Goal: Task Accomplishment & Management: Complete application form

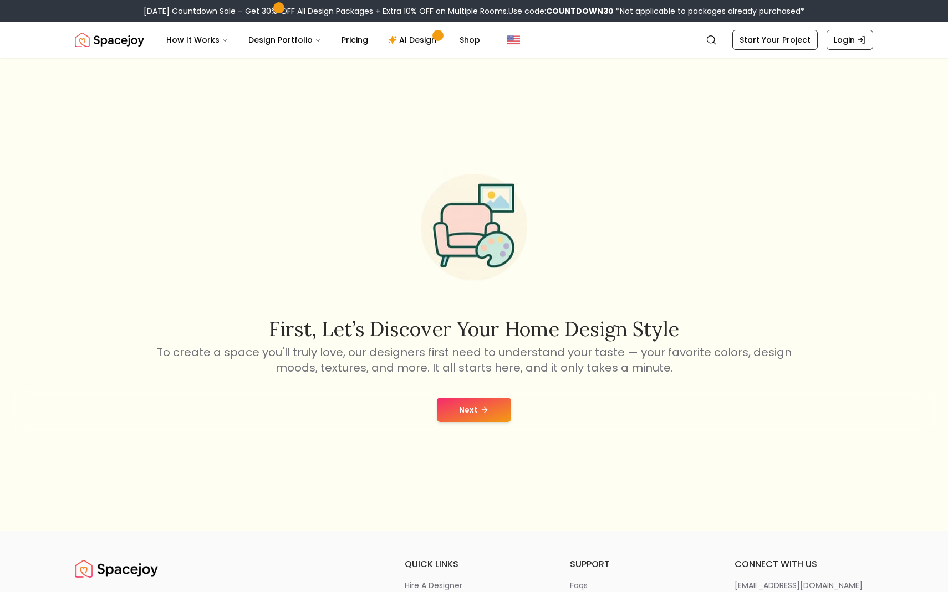
click at [468, 412] on button "Next" at bounding box center [474, 410] width 74 height 24
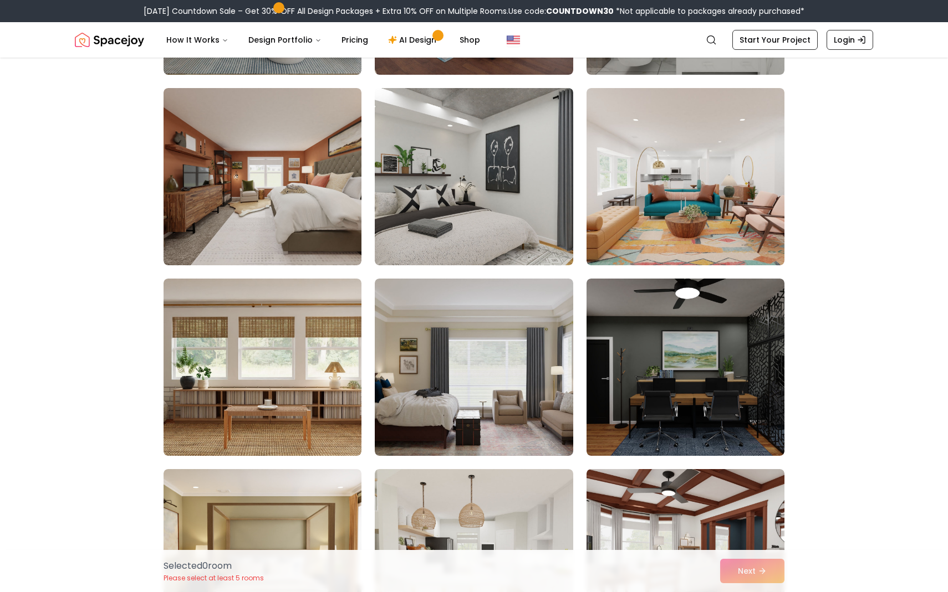
scroll to position [448, 0]
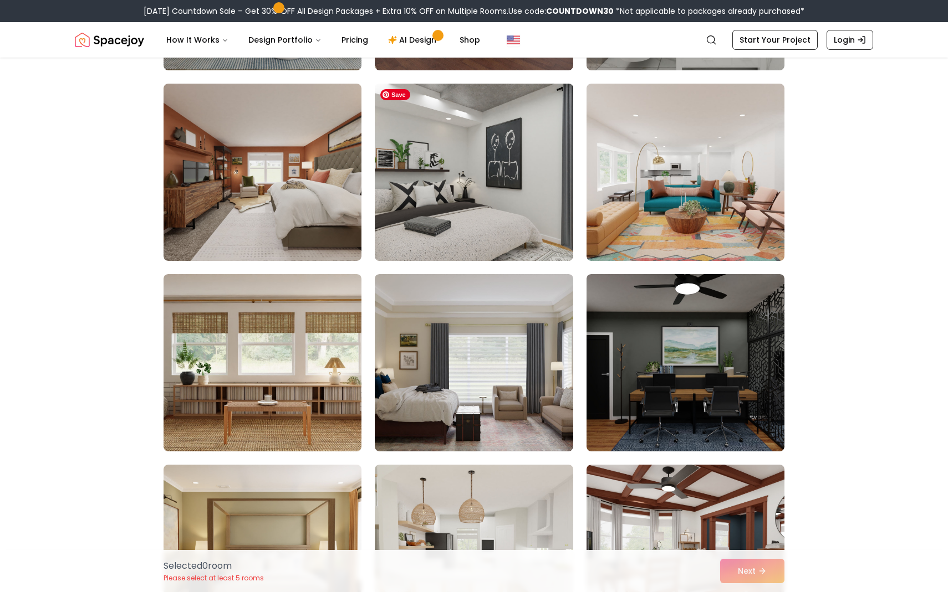
click at [439, 154] on img at bounding box center [474, 172] width 208 height 186
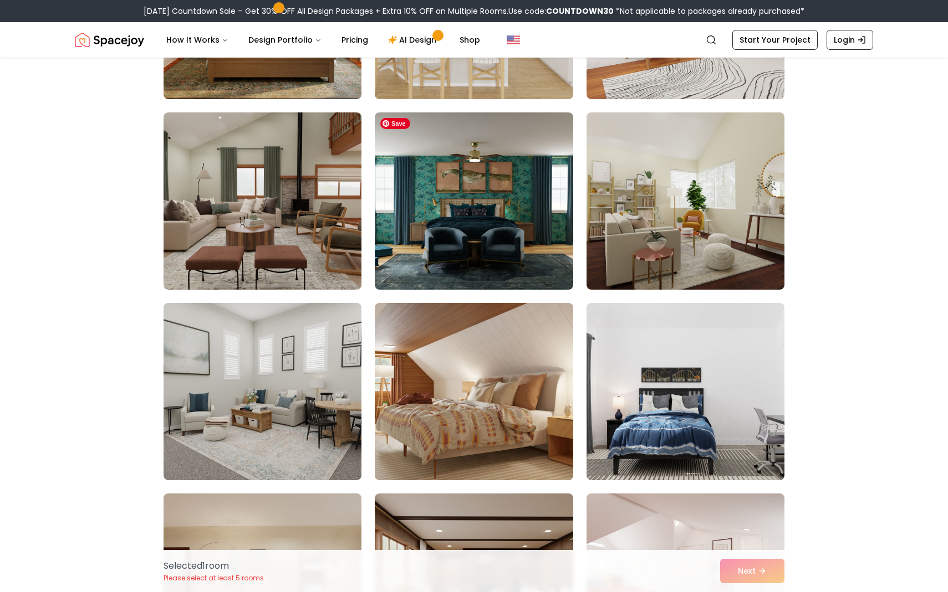
scroll to position [993, 0]
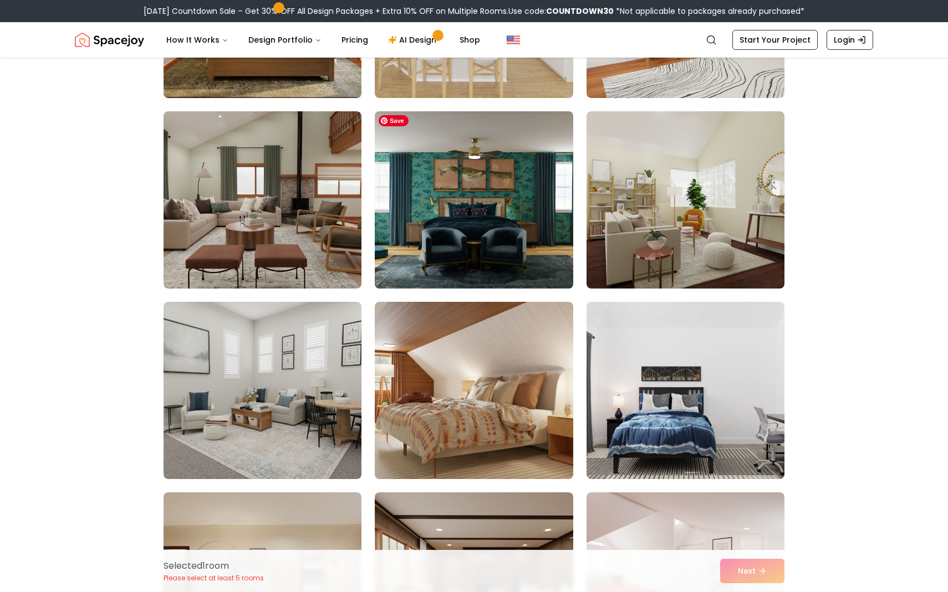
click at [481, 194] on img at bounding box center [474, 200] width 208 height 186
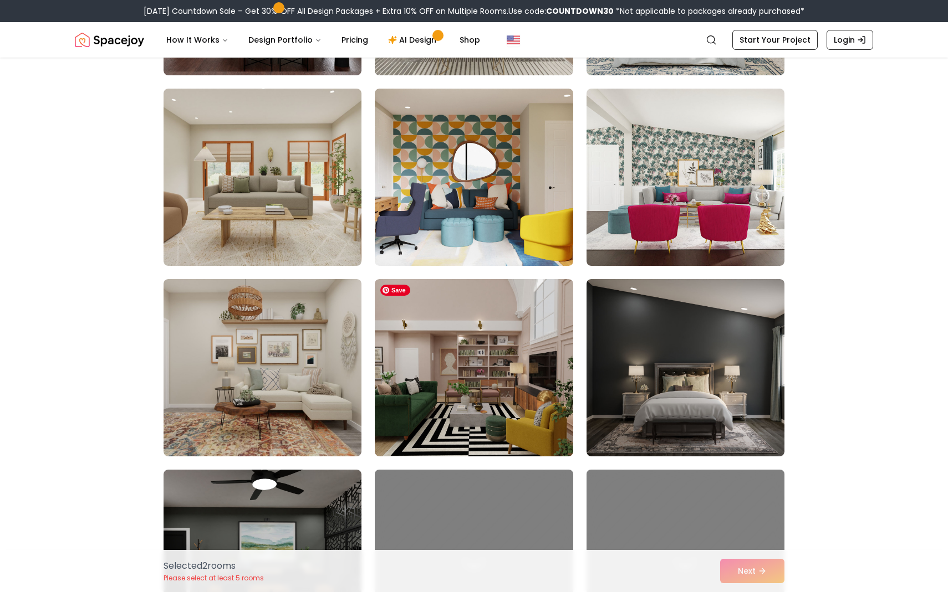
scroll to position [2159, 0]
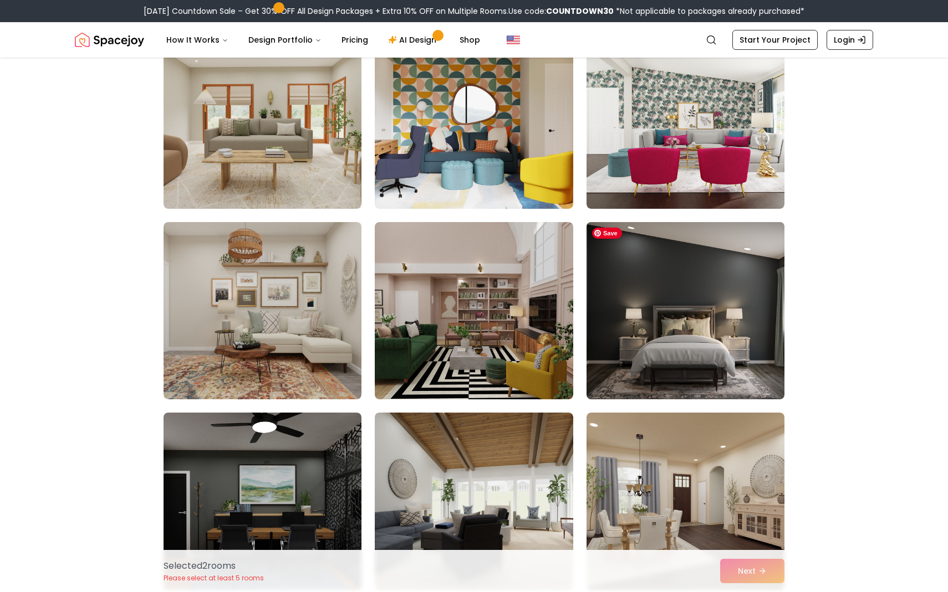
click at [684, 327] on img at bounding box center [685, 311] width 208 height 186
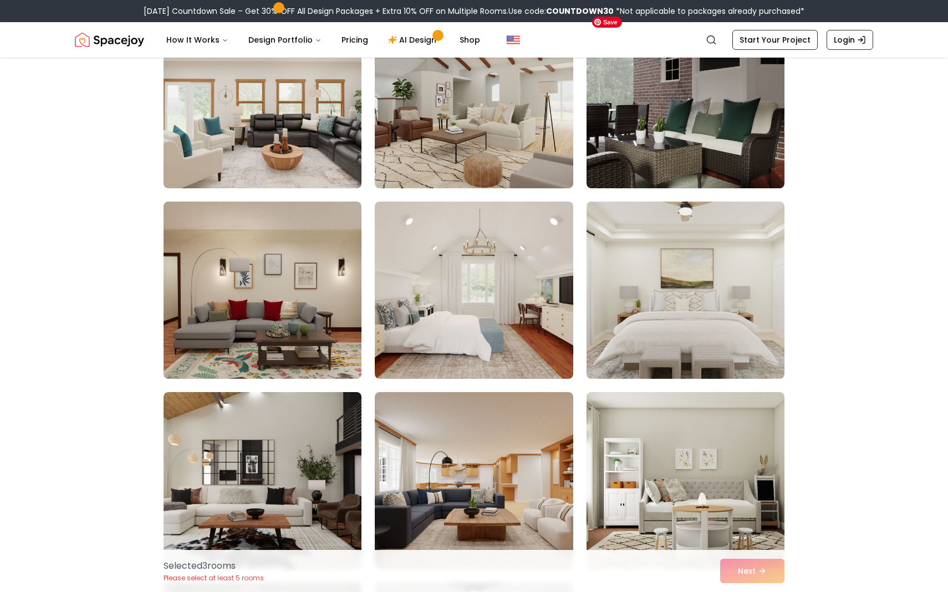
scroll to position [4532, 0]
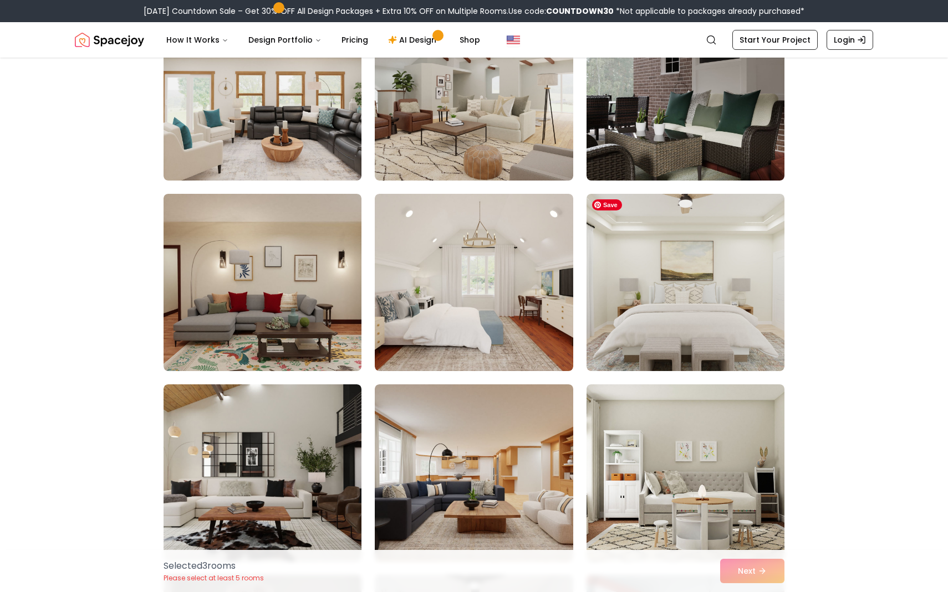
click at [684, 327] on img at bounding box center [685, 282] width 198 height 177
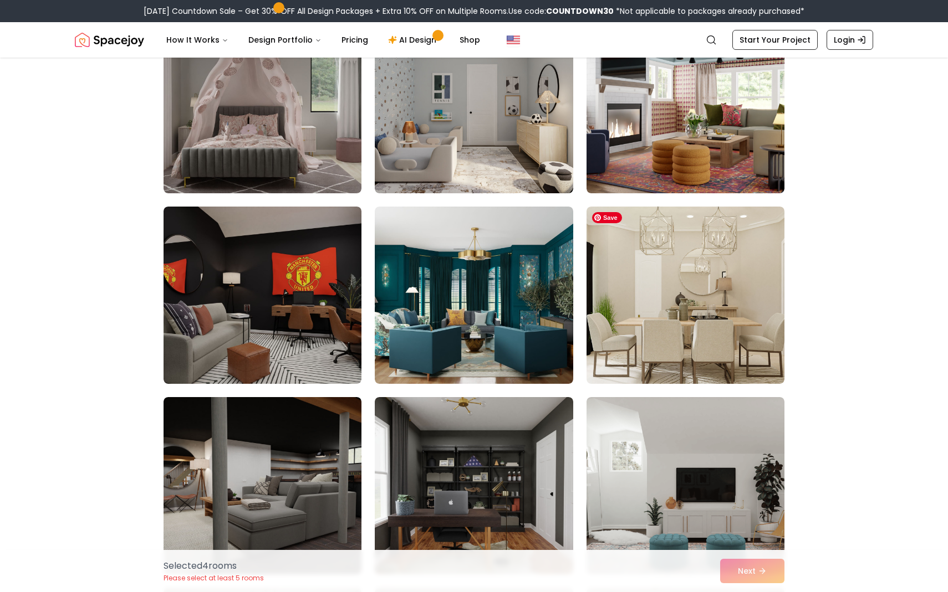
scroll to position [5118, 0]
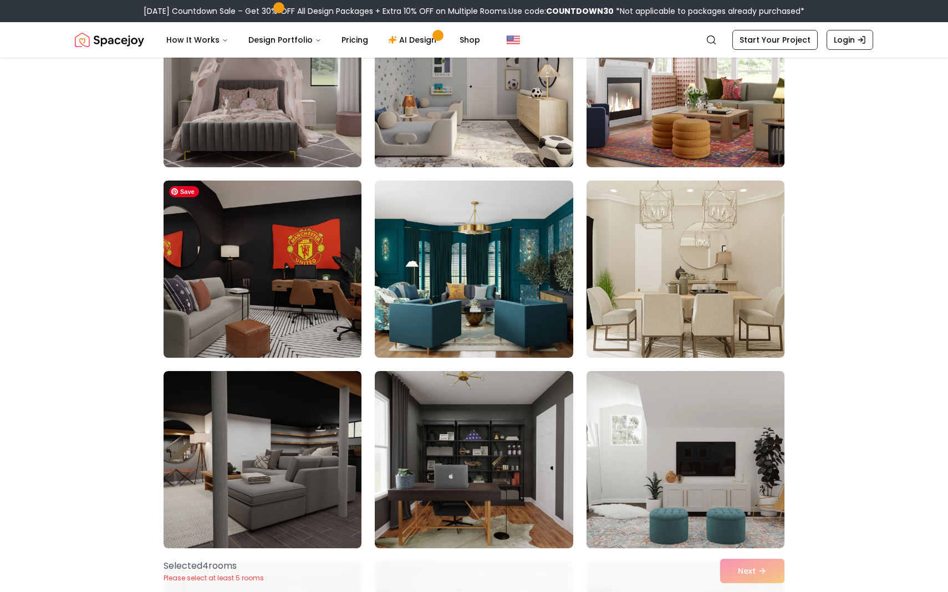
click at [295, 274] on img at bounding box center [263, 269] width 208 height 186
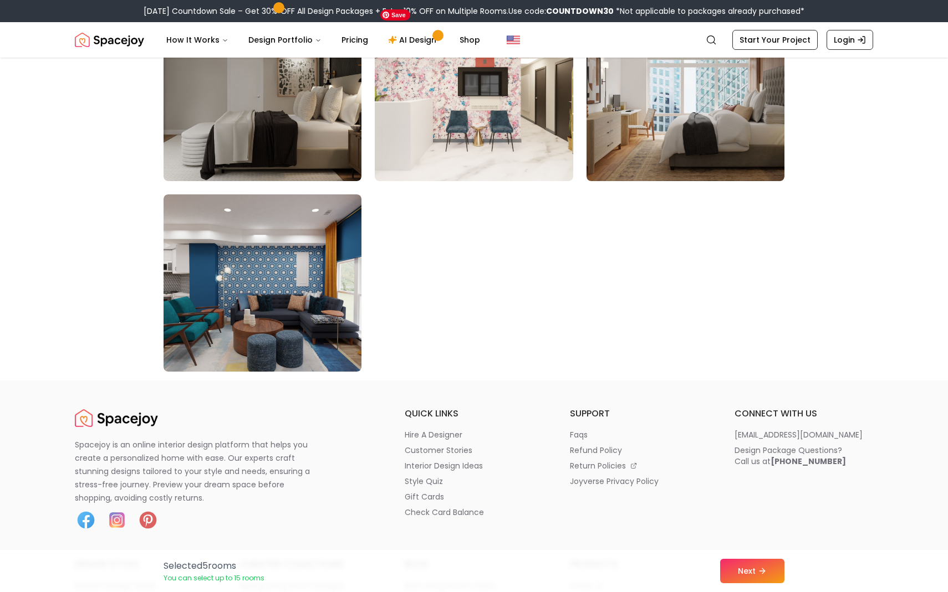
scroll to position [6247, 0]
click at [763, 566] on button "Next" at bounding box center [752, 571] width 64 height 24
